Goal: Task Accomplishment & Management: Use online tool/utility

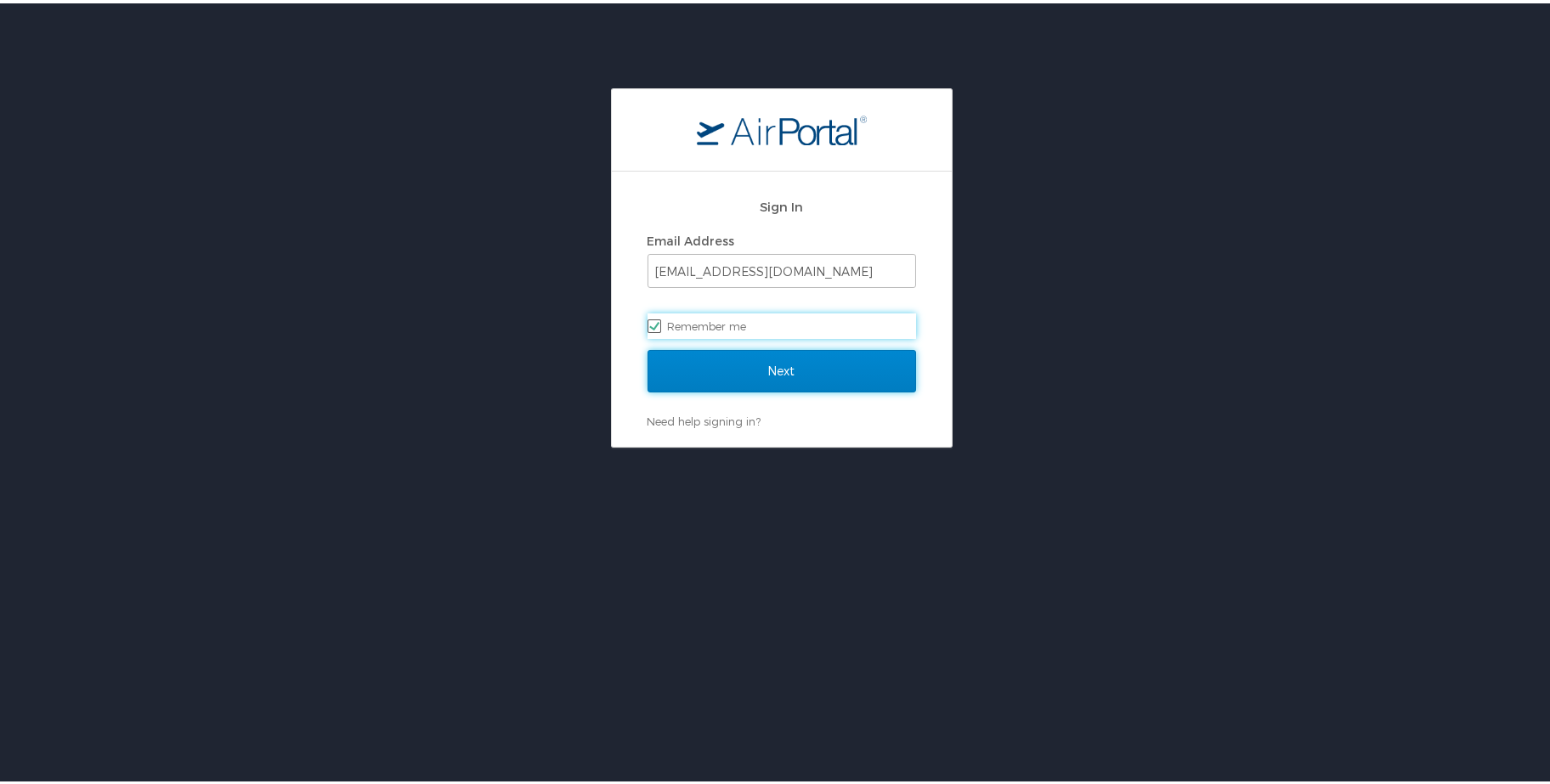
click at [780, 360] on input "Next" at bounding box center [782, 368] width 268 height 43
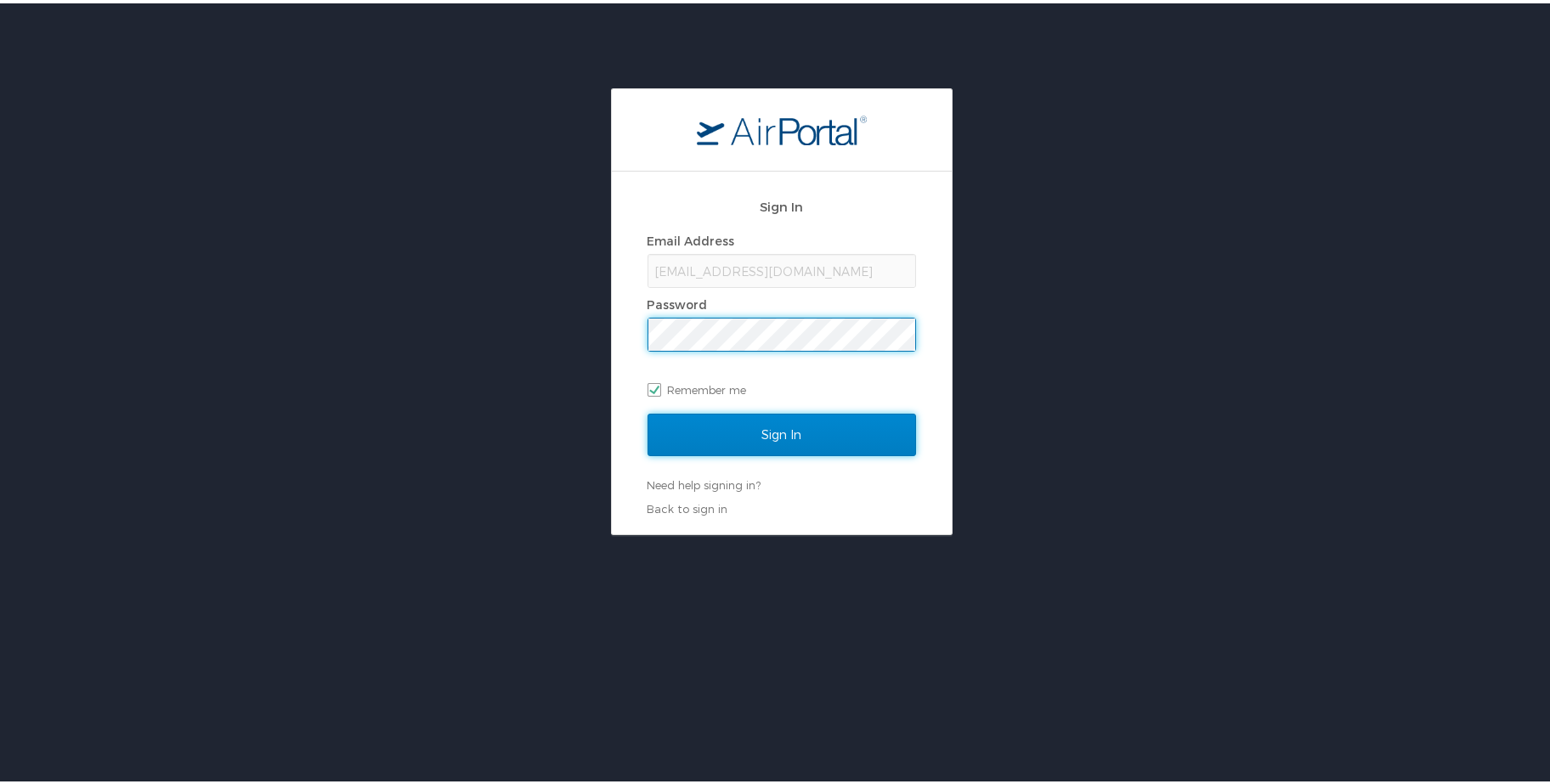
click at [764, 434] on input "Sign In" at bounding box center [782, 432] width 268 height 43
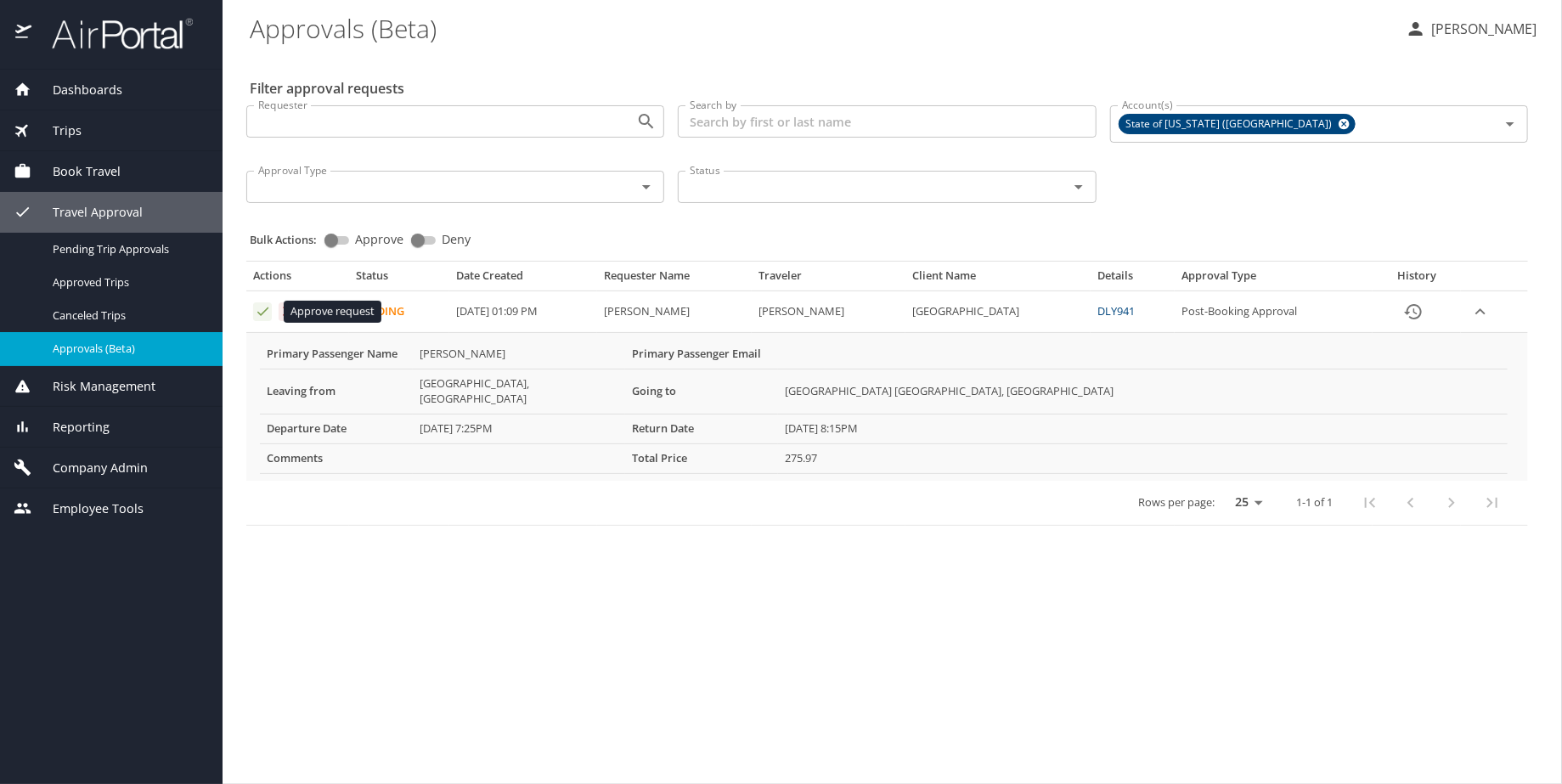
click at [258, 313] on icon "Approval table" at bounding box center [263, 312] width 11 height 9
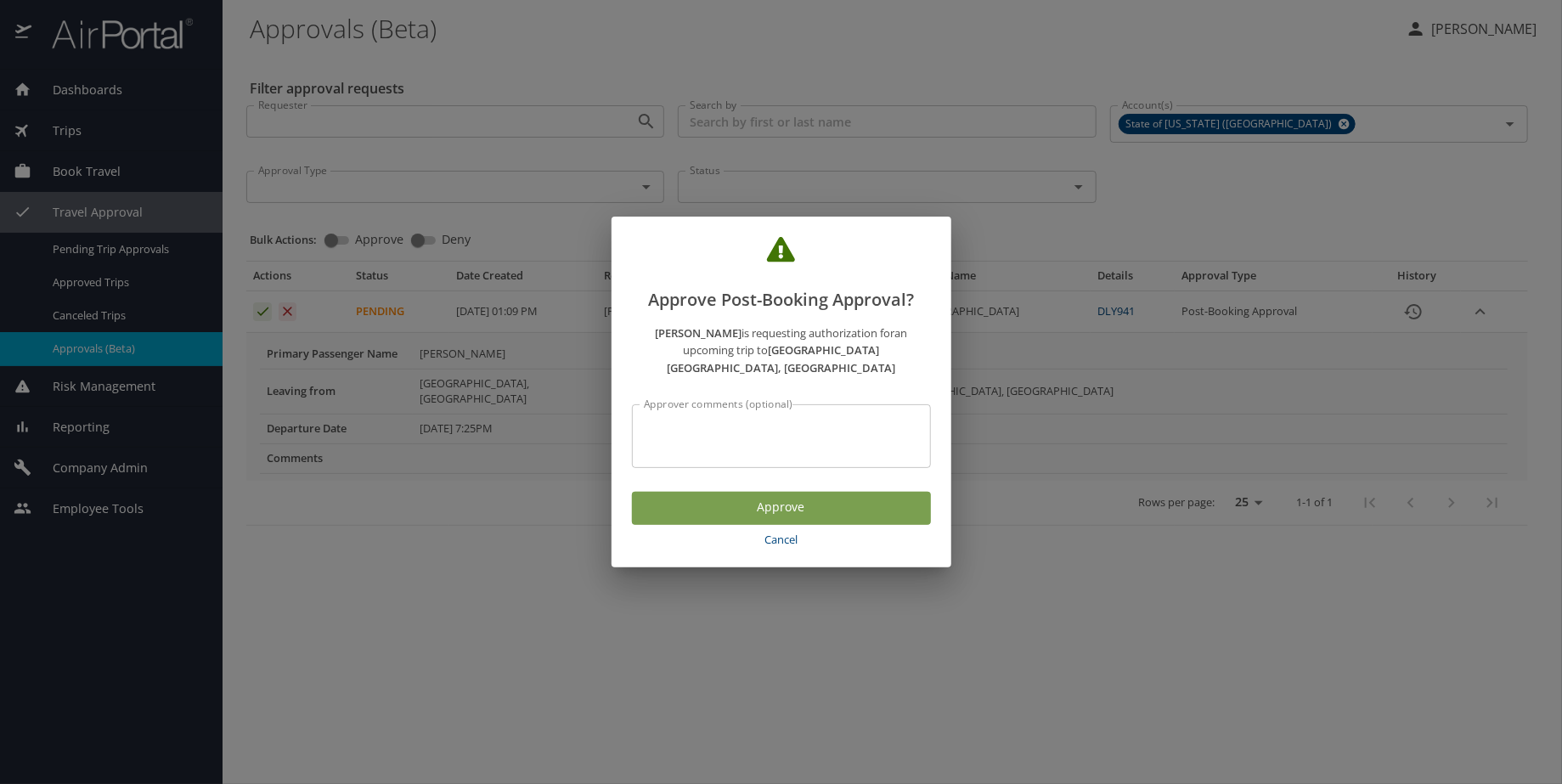
click at [755, 507] on span "Approve" at bounding box center [781, 508] width 272 height 21
